Goal: Task Accomplishment & Management: Manage account settings

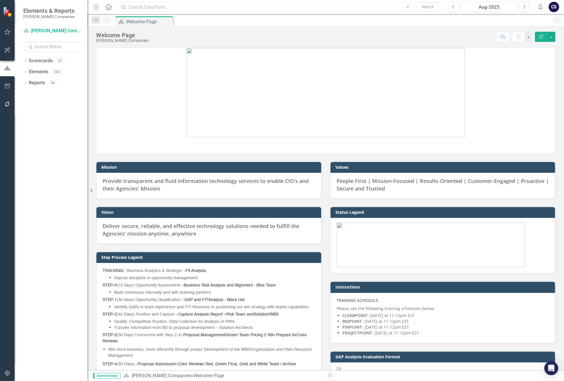
click at [138, 9] on input "text" at bounding box center [281, 7] width 326 height 10
type input "M"
click at [150, 7] on input "text" at bounding box center [281, 7] width 326 height 10
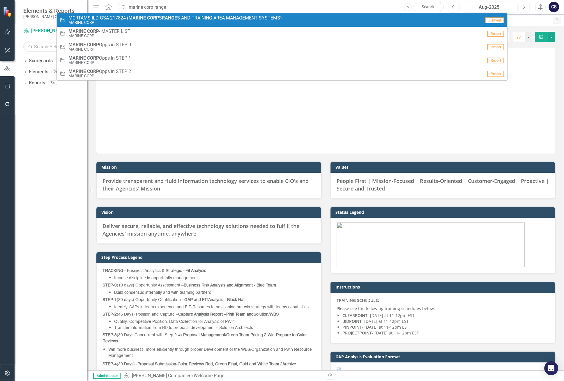
type input "marine corp range"
click at [156, 18] on strong "CORP" at bounding box center [153, 18] width 12 height 6
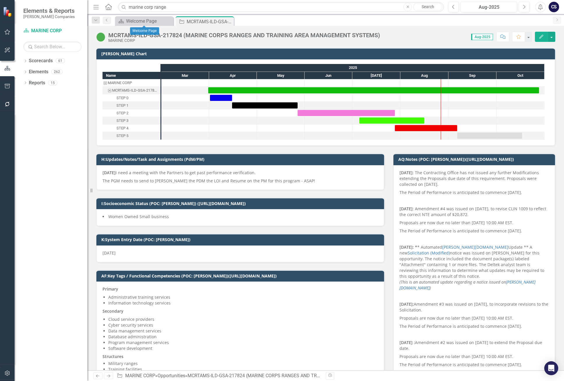
checkbox input "true"
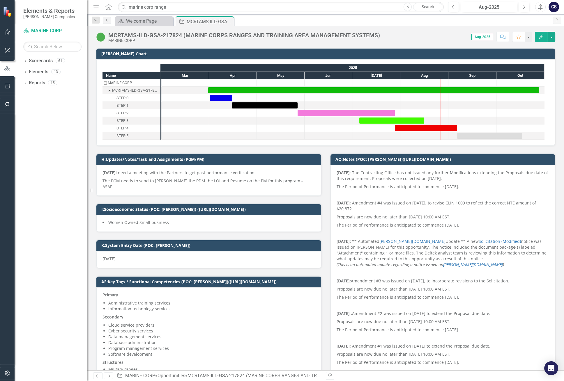
click at [100, 35] on img at bounding box center [100, 36] width 9 height 9
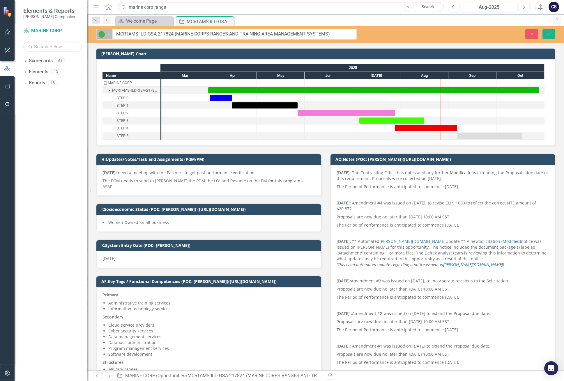
click at [109, 34] on icon at bounding box center [109, 35] width 3 height 2
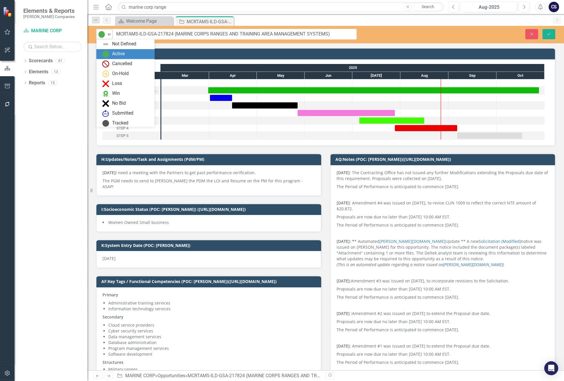
scroll to position [10, 0]
click at [114, 101] on div "Submitted" at bounding box center [122, 103] width 21 height 7
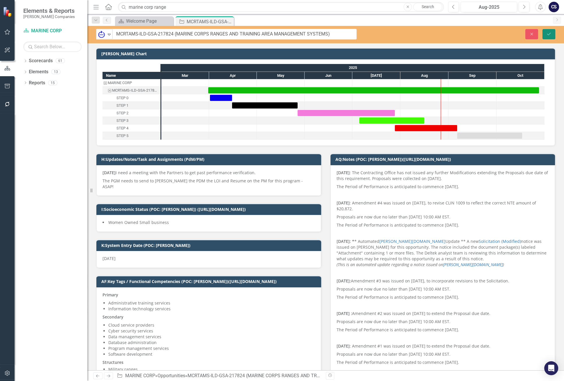
click at [550, 33] on icon "Save" at bounding box center [548, 34] width 5 height 4
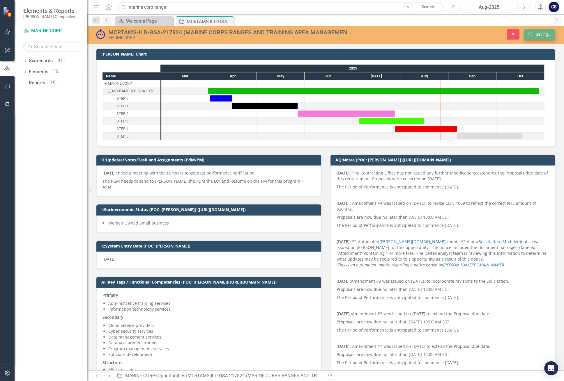
checkbox input "false"
checkbox input "true"
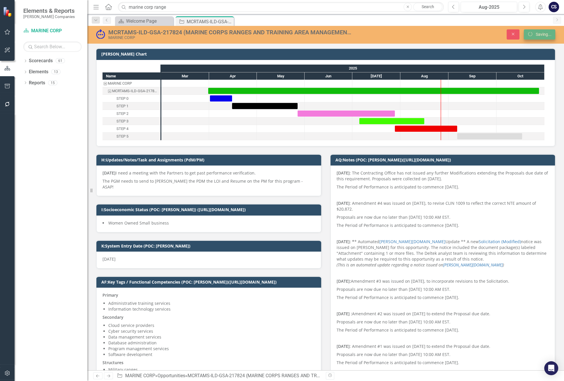
checkbox input "true"
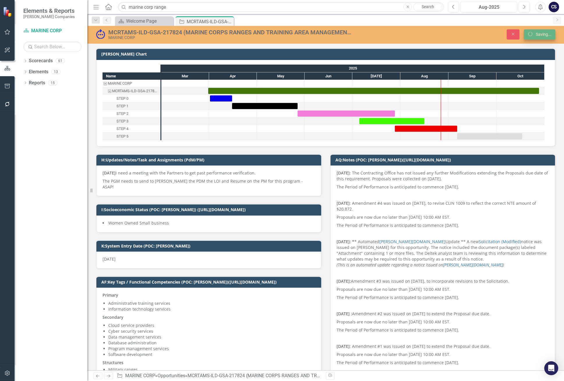
checkbox input "false"
checkbox input "true"
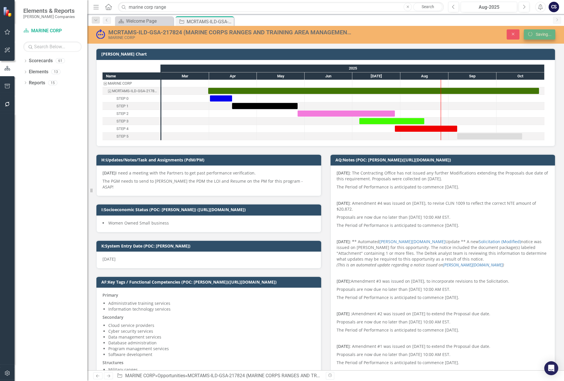
checkbox input "true"
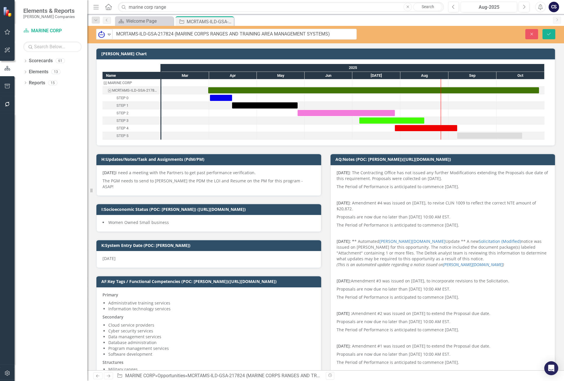
drag, startPoint x: 380, startPoint y: 34, endPoint x: 121, endPoint y: 36, distance: 259.0
drag, startPoint x: 333, startPoint y: 34, endPoint x: 116, endPoint y: 34, distance: 217.1
click at [116, 34] on input "MCRTAMS-ILD-GSA-217824 (MARINE CORPS RANGES AND TRAINING AREA MANAGEMENT SYSTEM…" at bounding box center [235, 34] width 244 height 11
click at [547, 32] on icon "Save" at bounding box center [548, 34] width 5 height 4
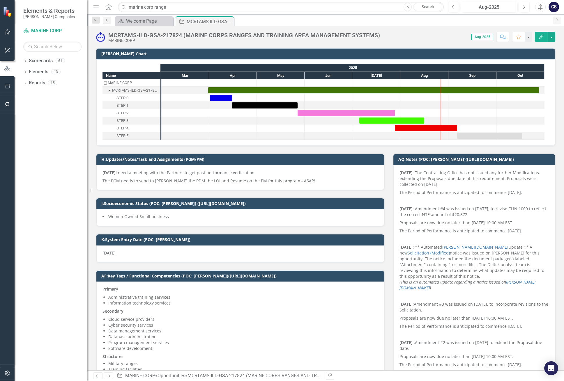
checkbox input "false"
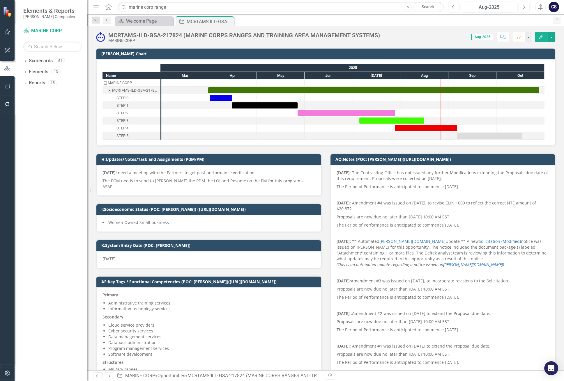
checkbox input "true"
click at [134, 22] on div "Welcome Page" at bounding box center [145, 20] width 38 height 7
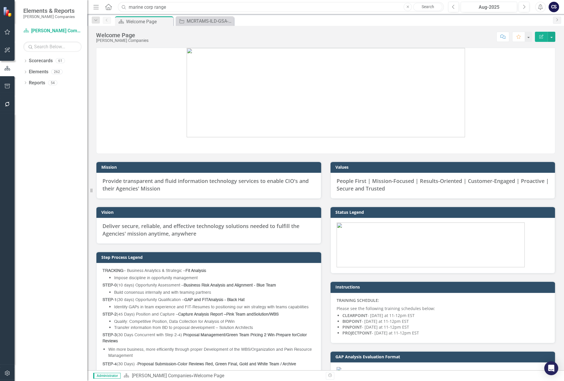
click at [171, 8] on input "marine corp range" at bounding box center [281, 7] width 326 height 10
type input "m"
click at [131, 6] on input "submission Report" at bounding box center [281, 7] width 326 height 10
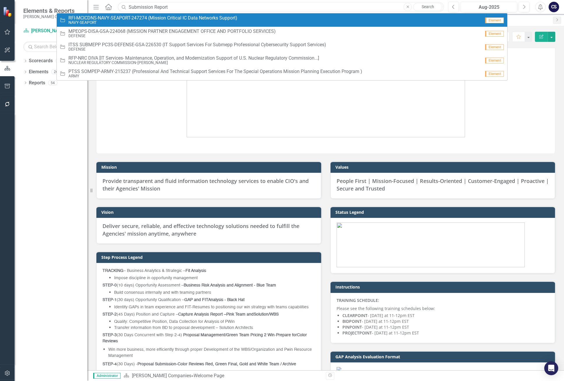
click at [176, 5] on input "Submission Report" at bounding box center [281, 7] width 326 height 10
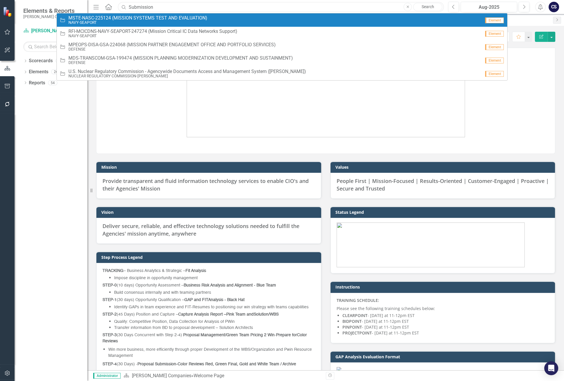
type input "Submission"
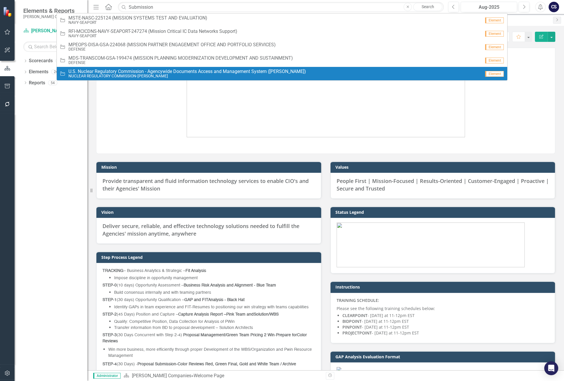
click at [53, 141] on div "Dropdown Scorecards 61 Dropdown STAHL Companies Dropdown ARMY ITES-3s Dropdown …" at bounding box center [51, 218] width 73 height 325
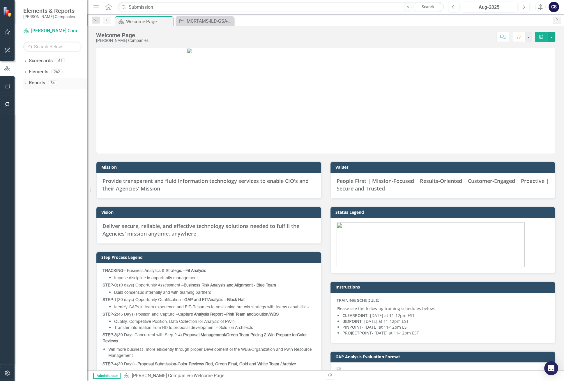
click at [39, 84] on link "Reports" at bounding box center [37, 83] width 16 height 7
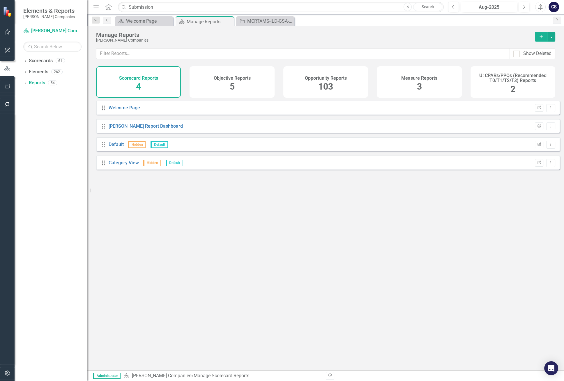
click at [330, 81] on span "103" at bounding box center [325, 86] width 15 height 10
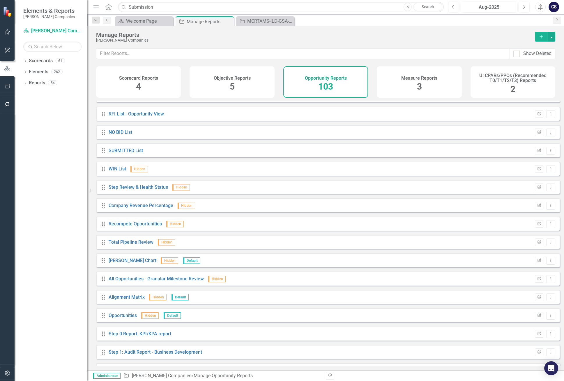
scroll to position [1338, 0]
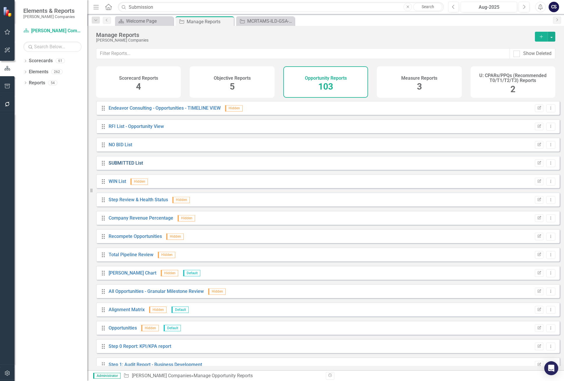
click at [125, 164] on link "SUBMITTED List" at bounding box center [126, 163] width 34 height 6
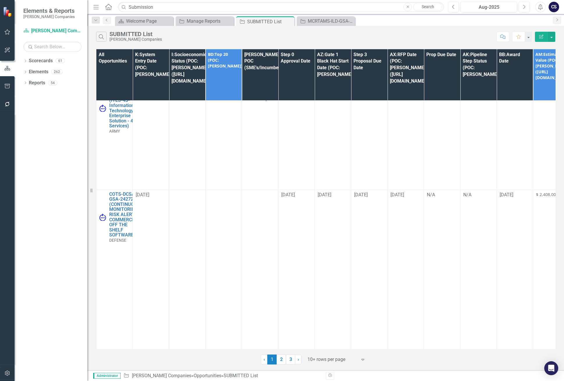
scroll to position [560, 0]
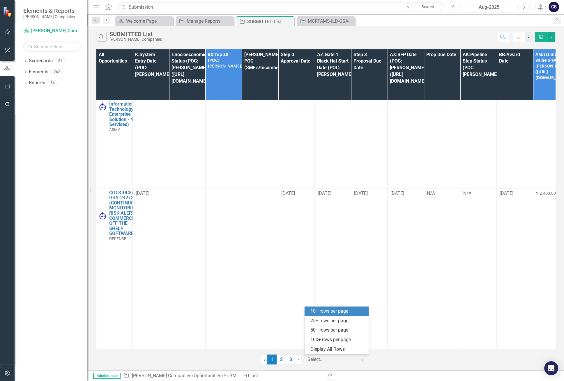
click at [363, 360] on icon at bounding box center [362, 360] width 3 height 2
click at [346, 342] on div "100+ rows per page" at bounding box center [337, 340] width 55 height 7
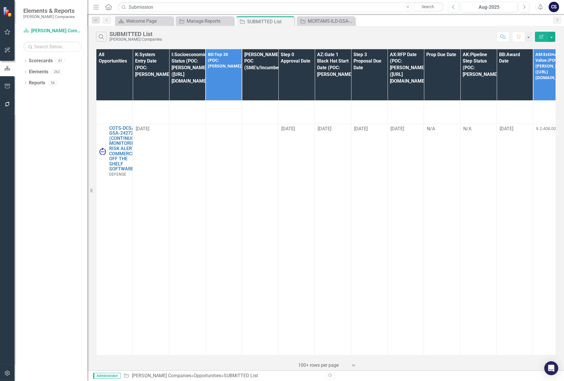
scroll to position [0, 0]
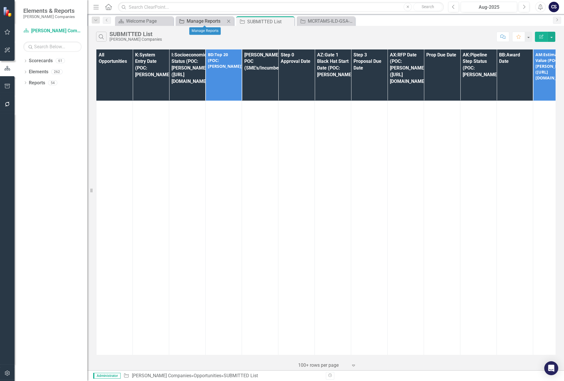
click at [207, 20] on div "Manage Reports" at bounding box center [206, 20] width 38 height 7
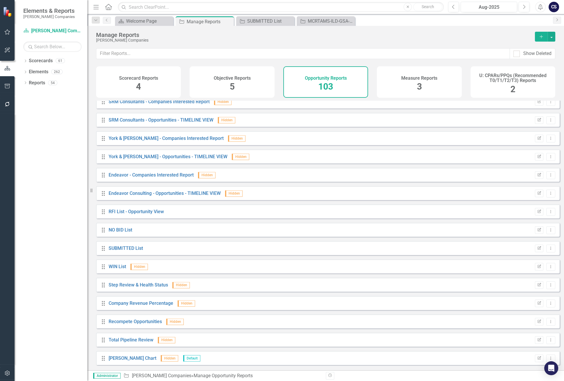
scroll to position [1255, 0]
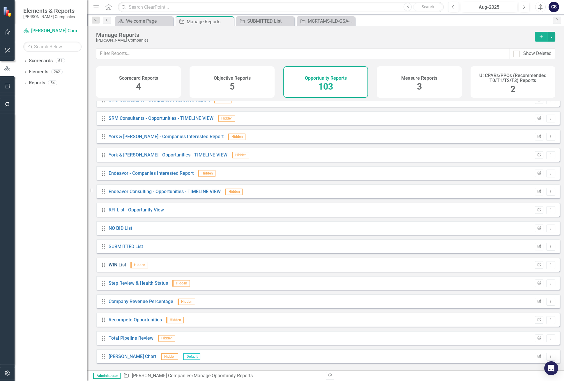
click at [116, 268] on link "WIN List" at bounding box center [117, 265] width 17 height 6
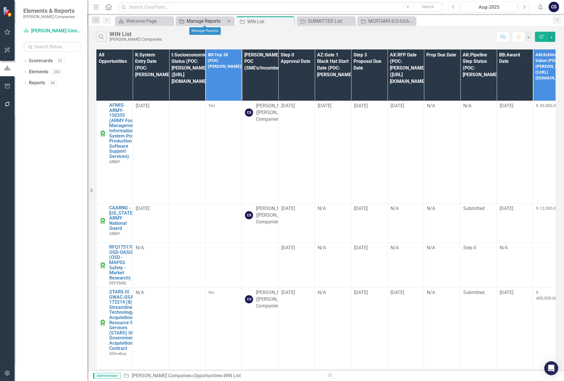
click at [196, 19] on div "Manage Reports" at bounding box center [206, 20] width 38 height 7
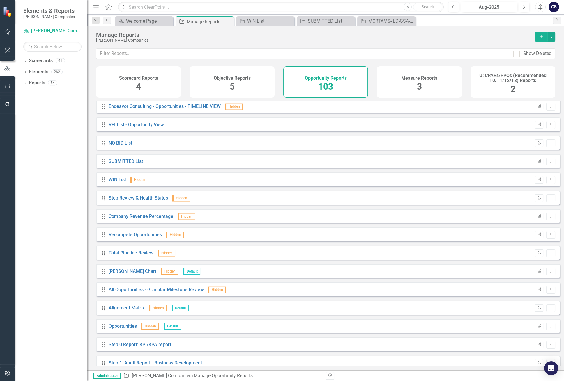
scroll to position [1337, 0]
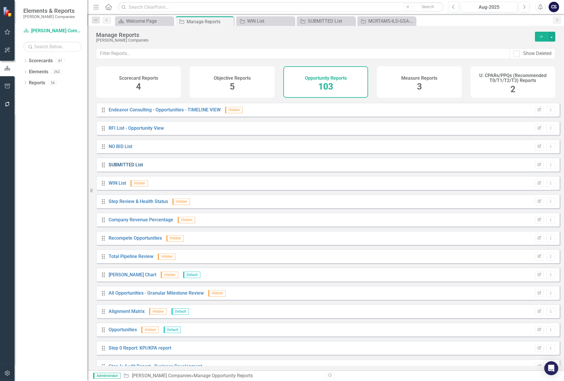
click at [119, 168] on link "SUBMITTED List" at bounding box center [126, 165] width 34 height 6
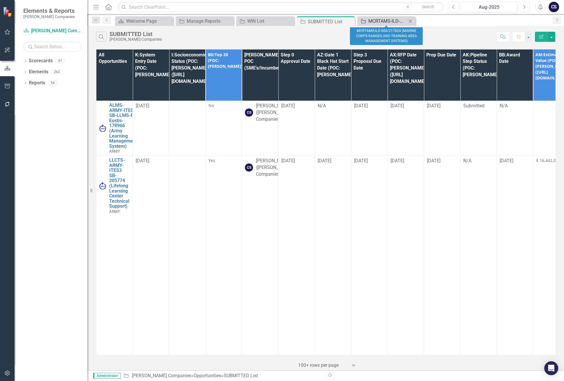
click at [382, 21] on div "MCRTAMS-ILD-GSA-217824 (MARINE CORPS RANGES AND TRAINING AREA MANAGEMENT SYSTEM…" at bounding box center [387, 20] width 38 height 7
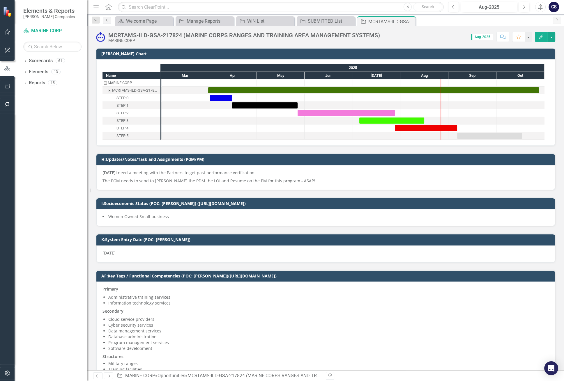
checkbox input "true"
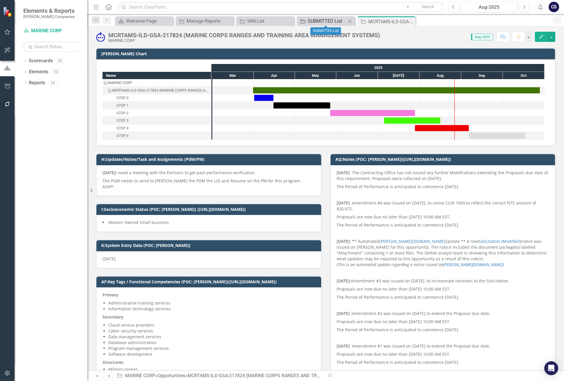
click at [320, 20] on div "SUBMITTED List" at bounding box center [327, 20] width 38 height 7
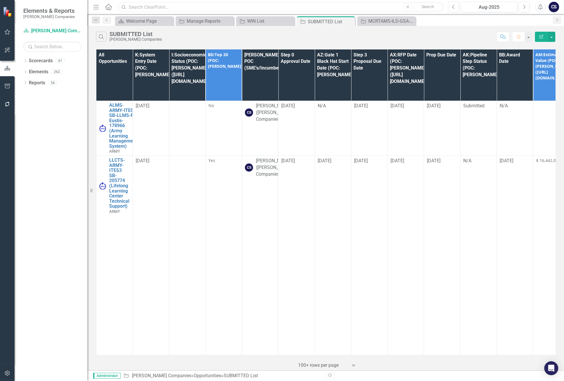
click at [141, 7] on input "text" at bounding box center [281, 7] width 326 height 10
click at [120, 20] on icon at bounding box center [120, 21] width 5 height 4
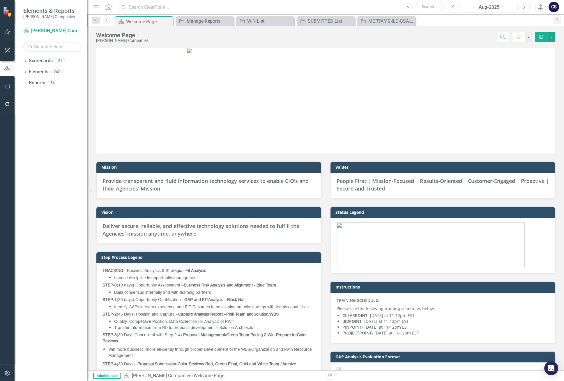
click at [132, 5] on input "text" at bounding box center [281, 7] width 326 height 10
paste input "RFQ #70Z02325Q1B000004"
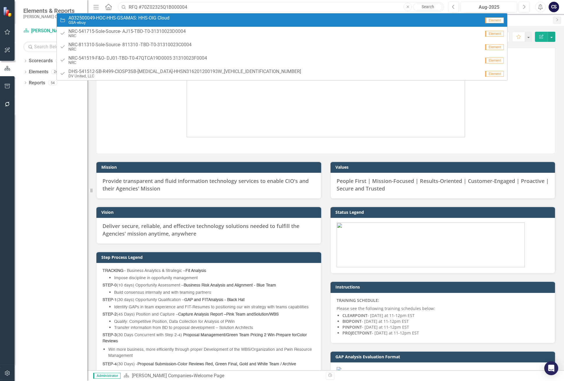
click at [141, 6] on input "RFQ #70Z02325Q1B000004" at bounding box center [281, 7] width 326 height 10
type input "70Z02325Q1B000004"
click at [133, 21] on small "GSA-ebuy" at bounding box center [118, 22] width 101 height 4
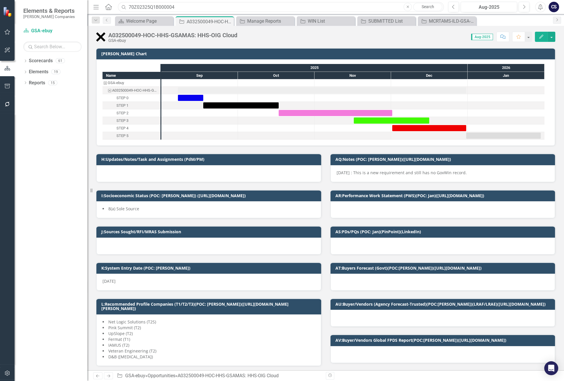
click at [180, 6] on input "70Z02325Q1B000004" at bounding box center [281, 7] width 326 height 10
drag, startPoint x: 177, startPoint y: 7, endPoint x: 117, endPoint y: 9, distance: 60.6
click at [117, 9] on div "70Z02325Q1B000004" at bounding box center [279, 7] width 326 height 10
paste input "RFQ #70Z02325Q1B000004"
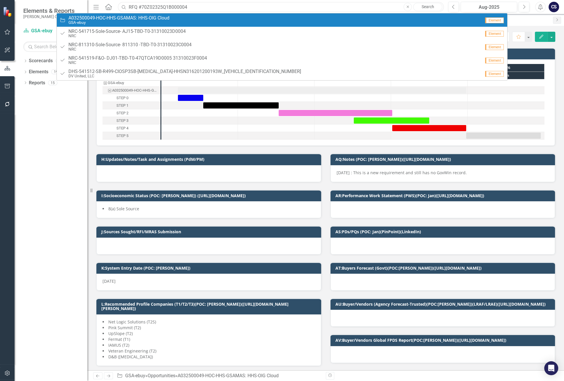
click at [169, 6] on input "RFQ #70Z02325Q1B000004" at bounding box center [281, 7] width 326 height 10
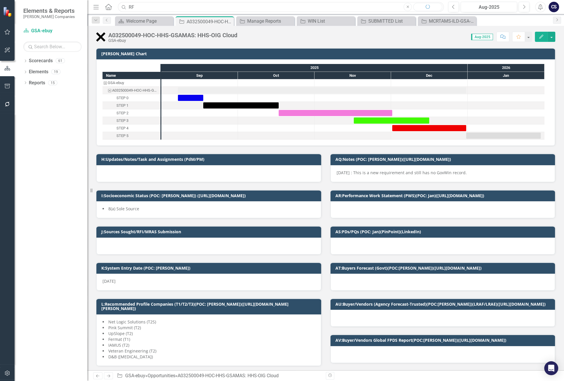
type input "R"
paste input "RFQ #70Z02325Q1B000004"
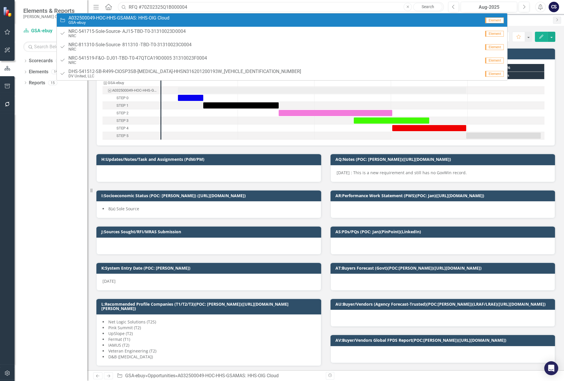
click at [167, 7] on input "RFQ #70Z02325Q1B000004" at bounding box center [281, 7] width 326 height 10
click at [152, 6] on input "B000004" at bounding box center [281, 7] width 326 height 10
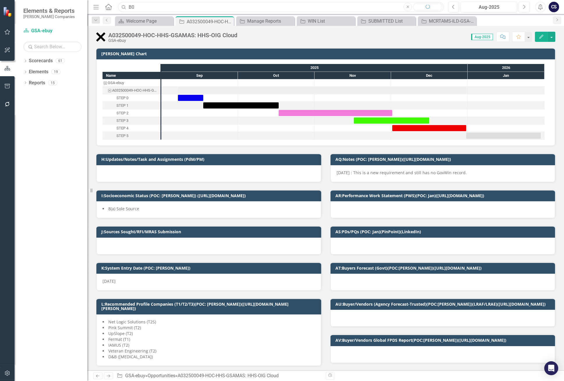
type input "B"
click at [167, 9] on input "text" at bounding box center [281, 7] width 326 height 10
paste input "(DHS) USCG HCM-"
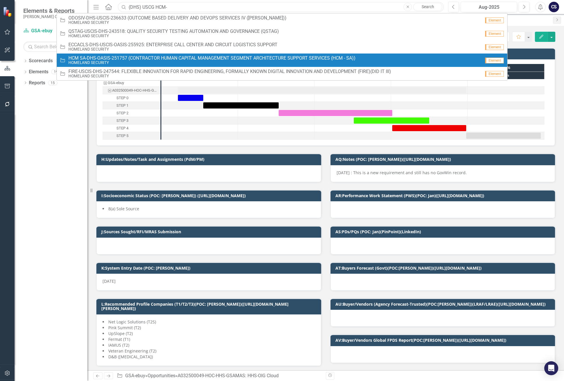
type input "(DHS) USCG HCM-"
click at [132, 62] on small "HOMELAND SECURITY" at bounding box center [211, 63] width 287 height 4
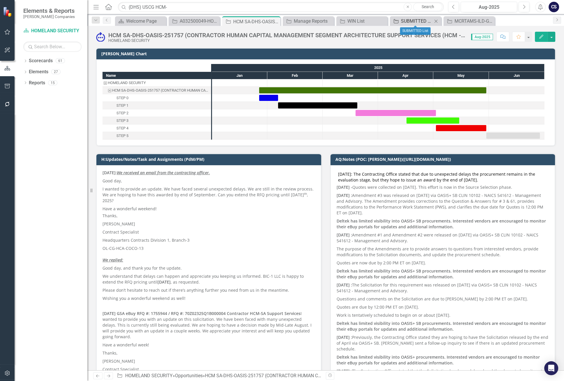
click at [416, 21] on div "SUBMITTED List" at bounding box center [416, 20] width 31 height 7
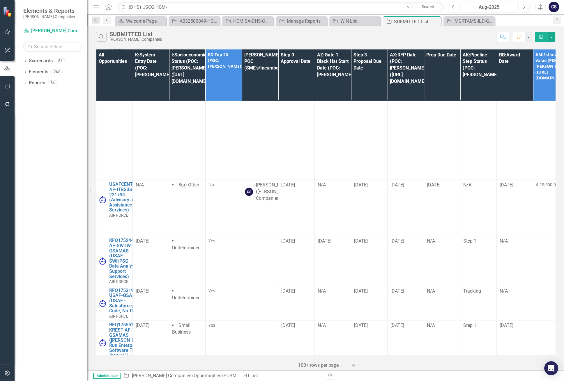
scroll to position [1856, 0]
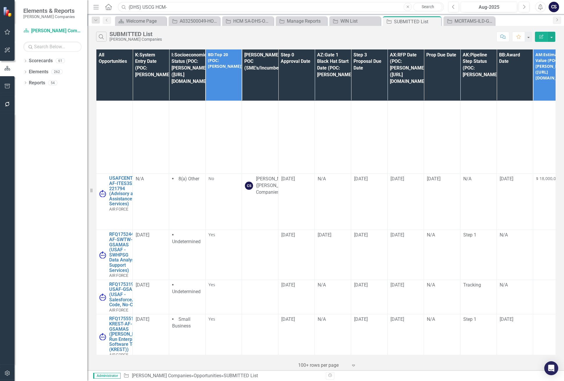
drag, startPoint x: 169, startPoint y: 7, endPoint x: 127, endPoint y: 6, distance: 41.6
click at [127, 6] on input "(DHS) USCG HCM-" at bounding box center [281, 7] width 326 height 10
click at [295, 20] on div "Manage Reports" at bounding box center [302, 20] width 31 height 7
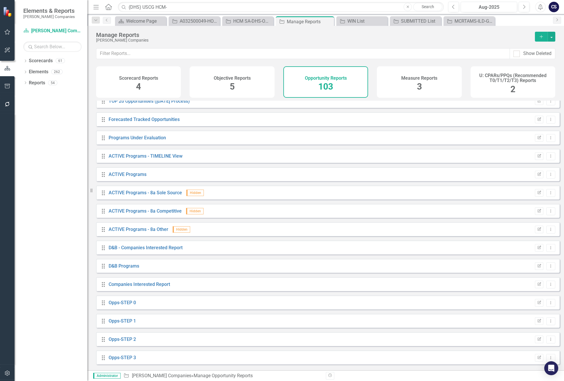
scroll to position [16, 0]
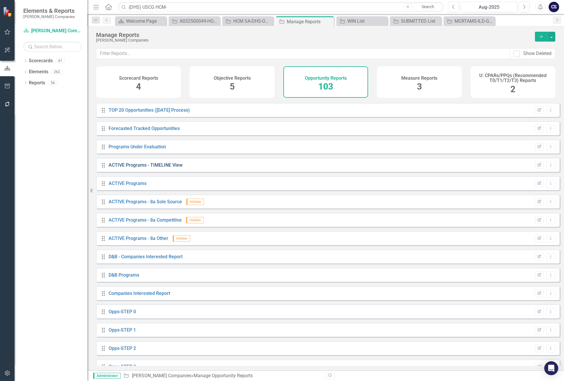
click at [141, 168] on link "ACTIVE Programs - TIMELINE View" at bounding box center [146, 165] width 74 height 6
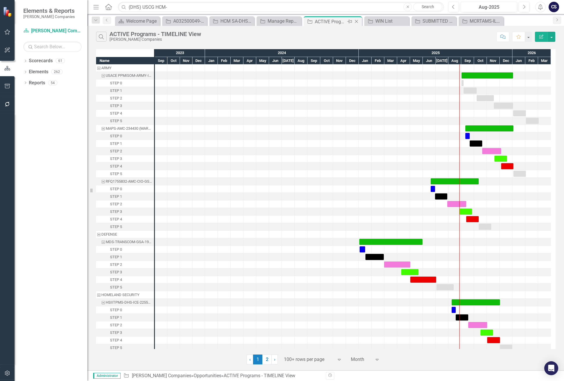
click at [357, 21] on icon "Close" at bounding box center [356, 21] width 6 height 5
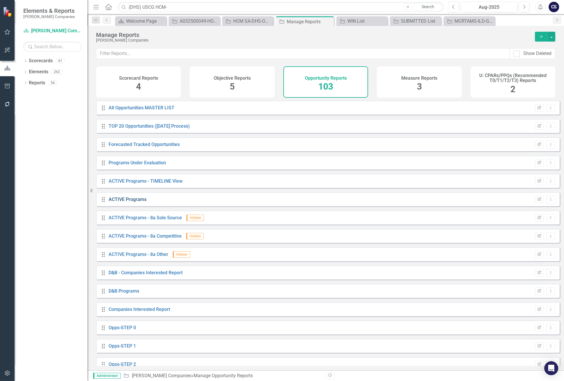
click at [116, 202] on link "ACTIVE Programs" at bounding box center [128, 200] width 38 height 6
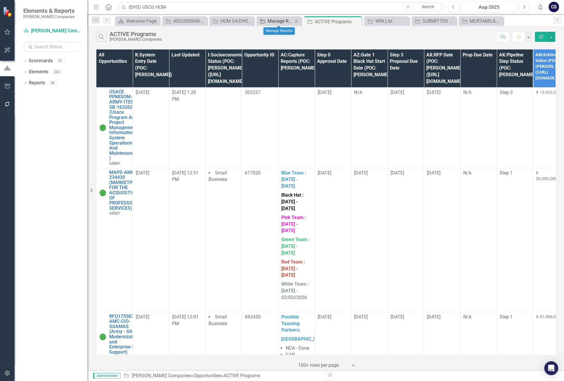
click at [278, 20] on div "Manage Reports" at bounding box center [279, 20] width 25 height 7
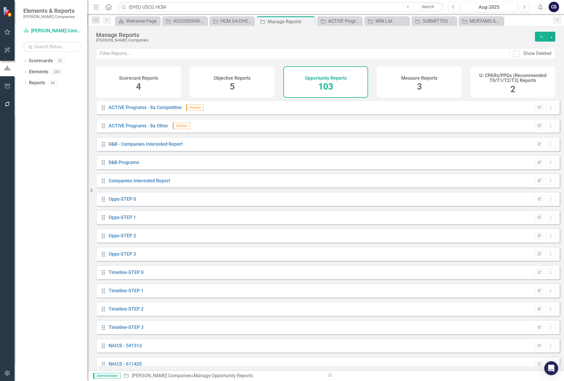
scroll to position [143, 0]
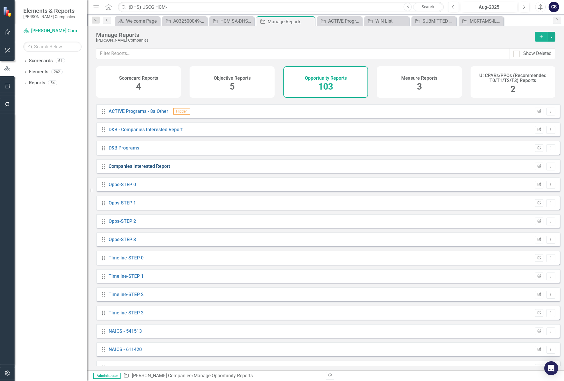
click at [124, 169] on link "Companies Interested Report" at bounding box center [139, 167] width 61 height 6
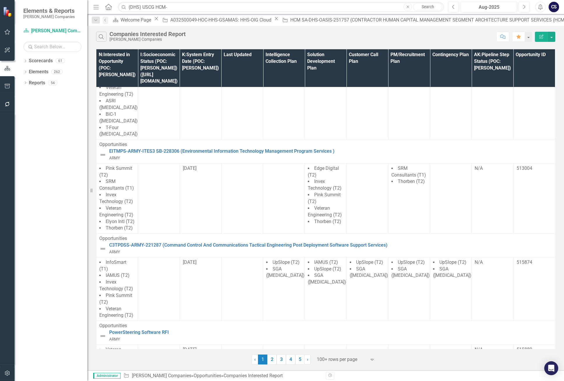
scroll to position [1103, 0]
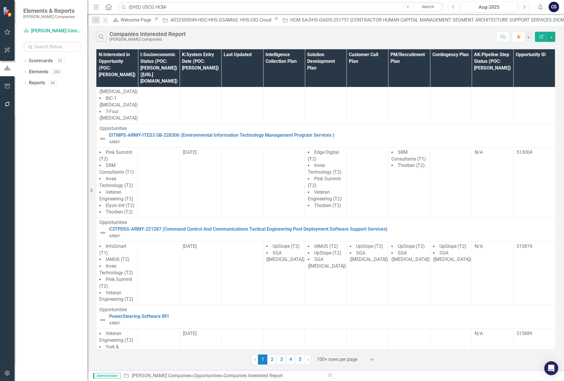
click at [103, 317] on img at bounding box center [102, 320] width 7 height 7
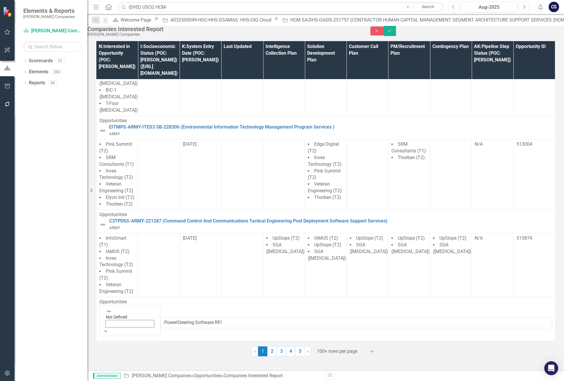
click at [108, 329] on icon "Expand" at bounding box center [105, 331] width 5 height 4
drag, startPoint x: 550, startPoint y: 33, endPoint x: 449, endPoint y: 79, distance: 110.9
click at [391, 32] on icon "submit" at bounding box center [389, 30] width 3 height 2
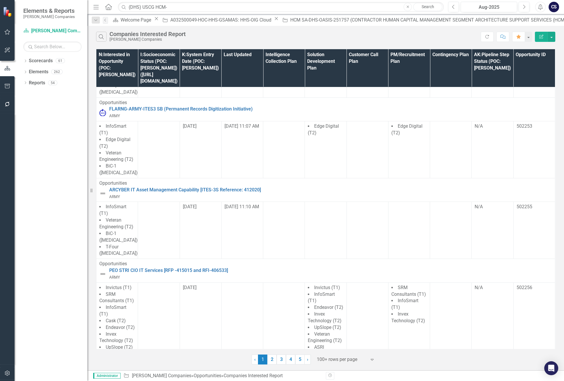
scroll to position [354, 0]
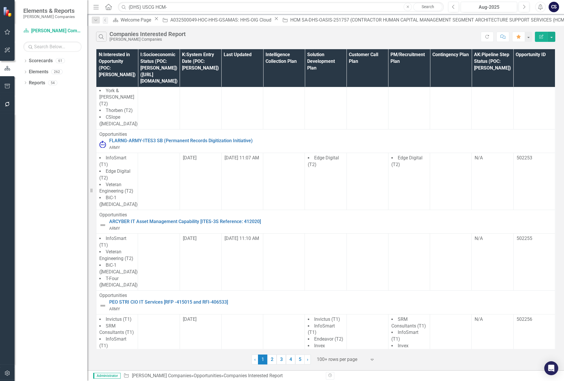
click at [103, 222] on img at bounding box center [102, 225] width 7 height 7
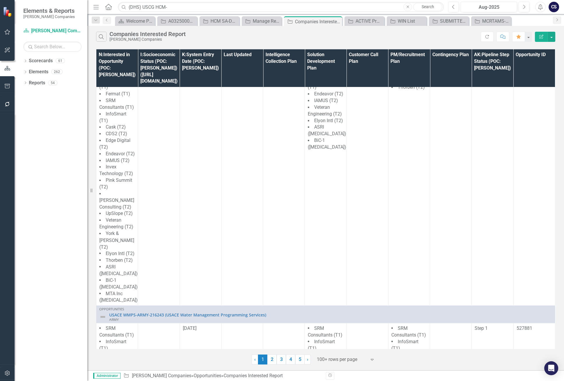
scroll to position [1601, 0]
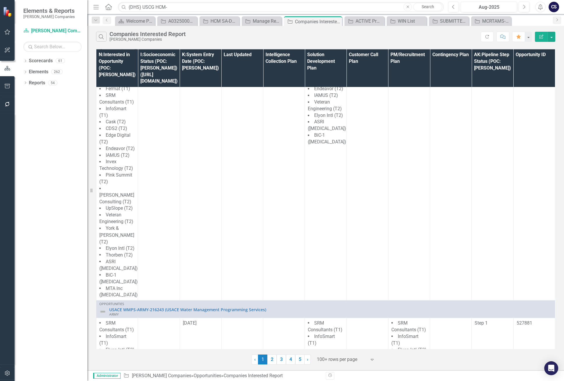
click at [102, 363] on img at bounding box center [102, 366] width 7 height 7
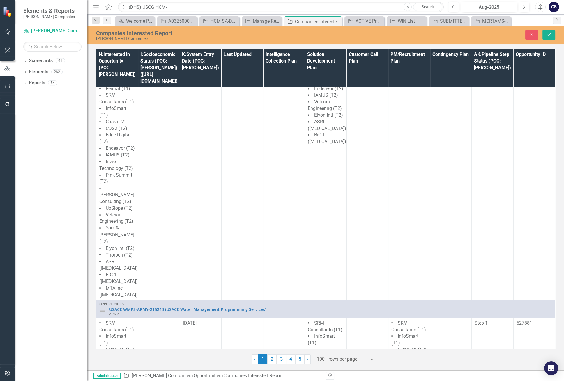
click at [113, 365] on icon "Expand" at bounding box center [112, 367] width 6 height 5
click at [550, 35] on icon "Save" at bounding box center [548, 35] width 5 height 4
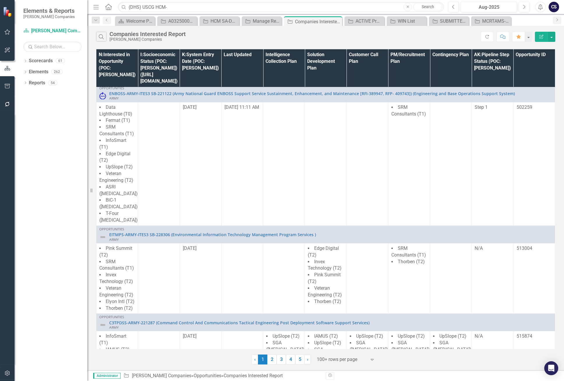
scroll to position [0, 0]
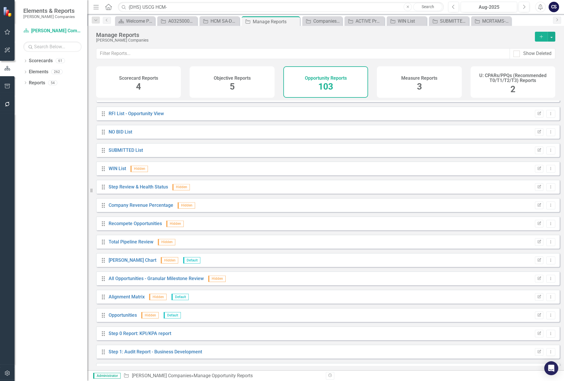
scroll to position [1358, 0]
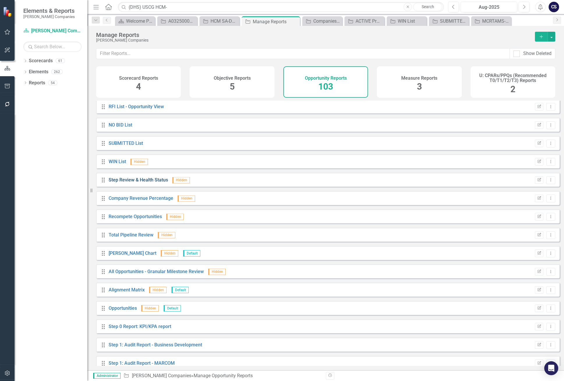
click at [121, 183] on link "Step Review & Health Status" at bounding box center [138, 180] width 59 height 6
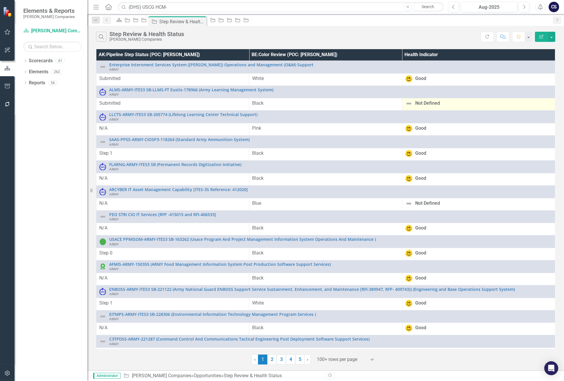
click at [407, 102] on img at bounding box center [408, 103] width 7 height 7
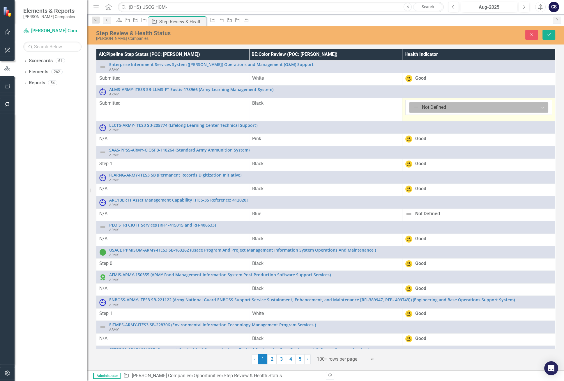
click at [540, 105] on icon "Expand" at bounding box center [543, 107] width 6 height 5
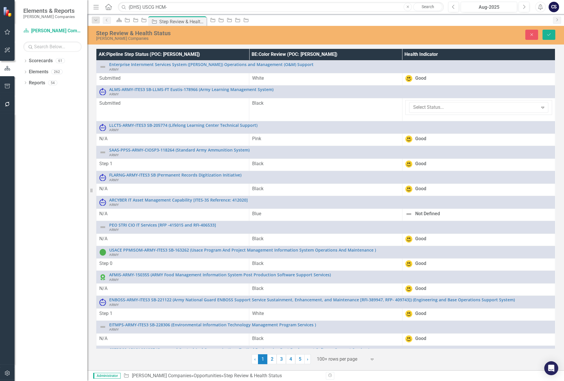
click at [549, 32] on button "Save" at bounding box center [548, 35] width 13 height 10
